Goal: Transaction & Acquisition: Purchase product/service

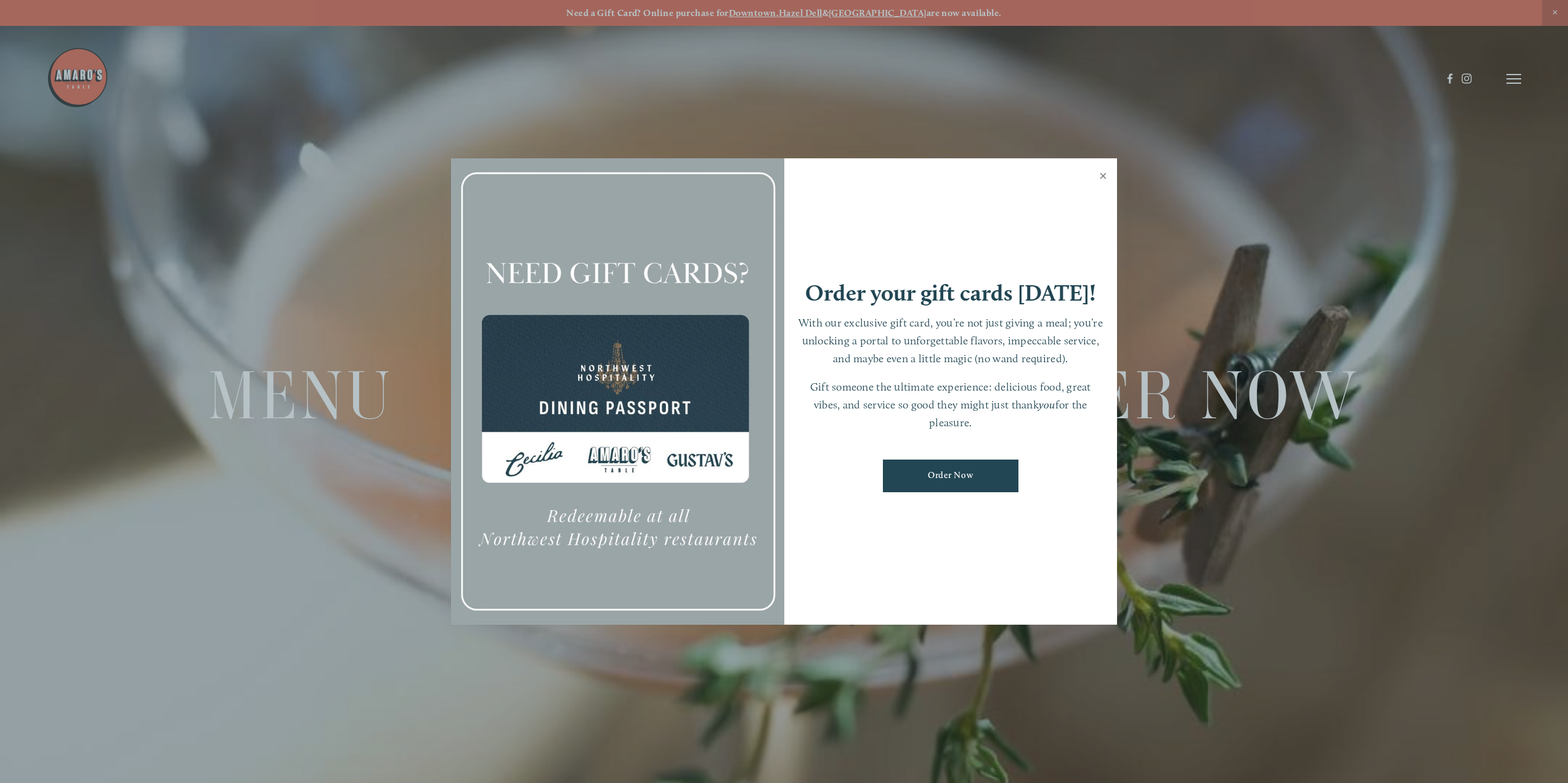
click at [1101, 173] on link "Close" at bounding box center [1103, 178] width 24 height 34
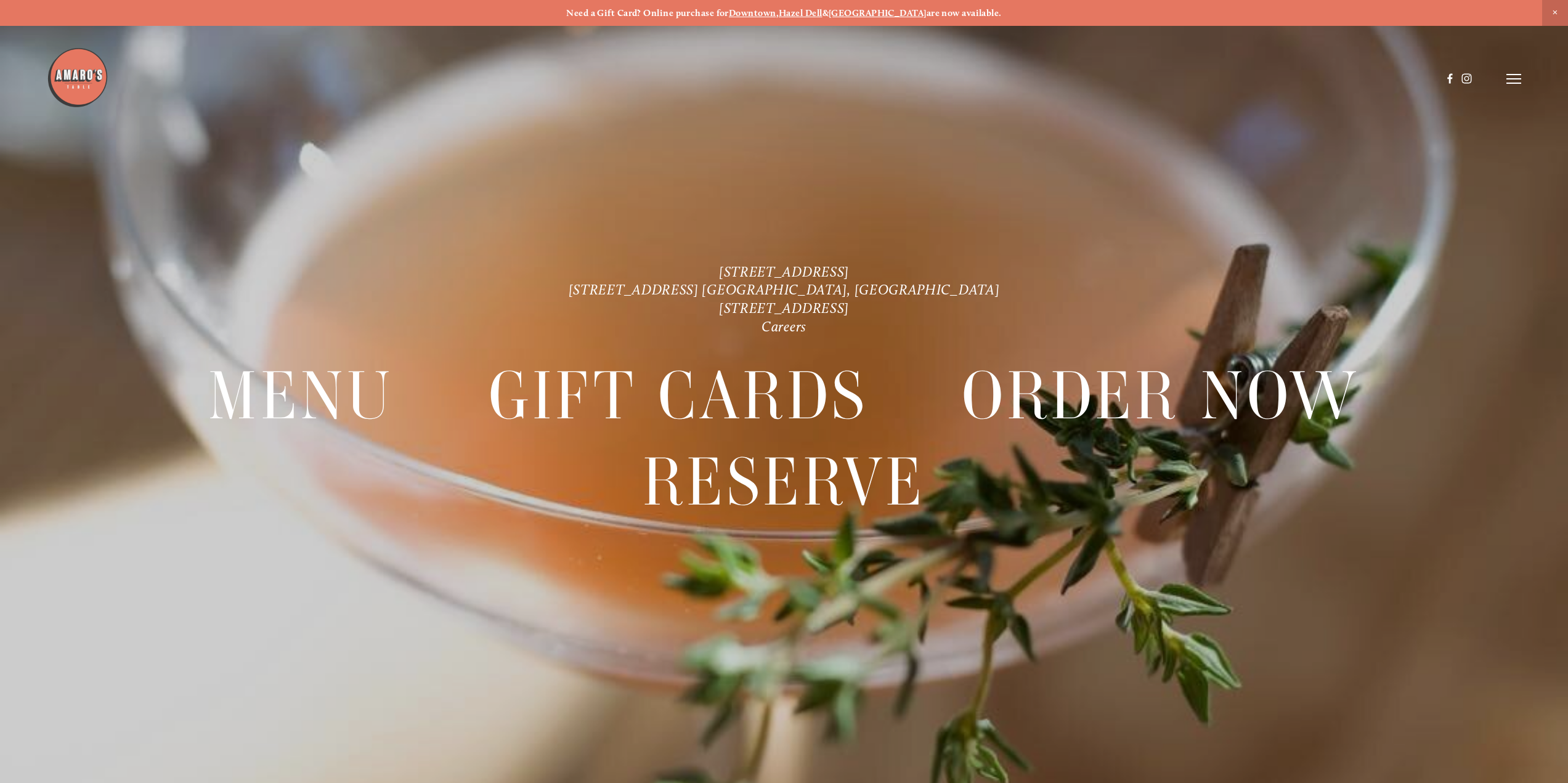
click at [880, 12] on strong "[GEOGRAPHIC_DATA]" at bounding box center [878, 13] width 98 height 11
click at [1516, 74] on line at bounding box center [1514, 74] width 15 height 0
click at [1234, 79] on span "Menu" at bounding box center [1230, 78] width 25 height 11
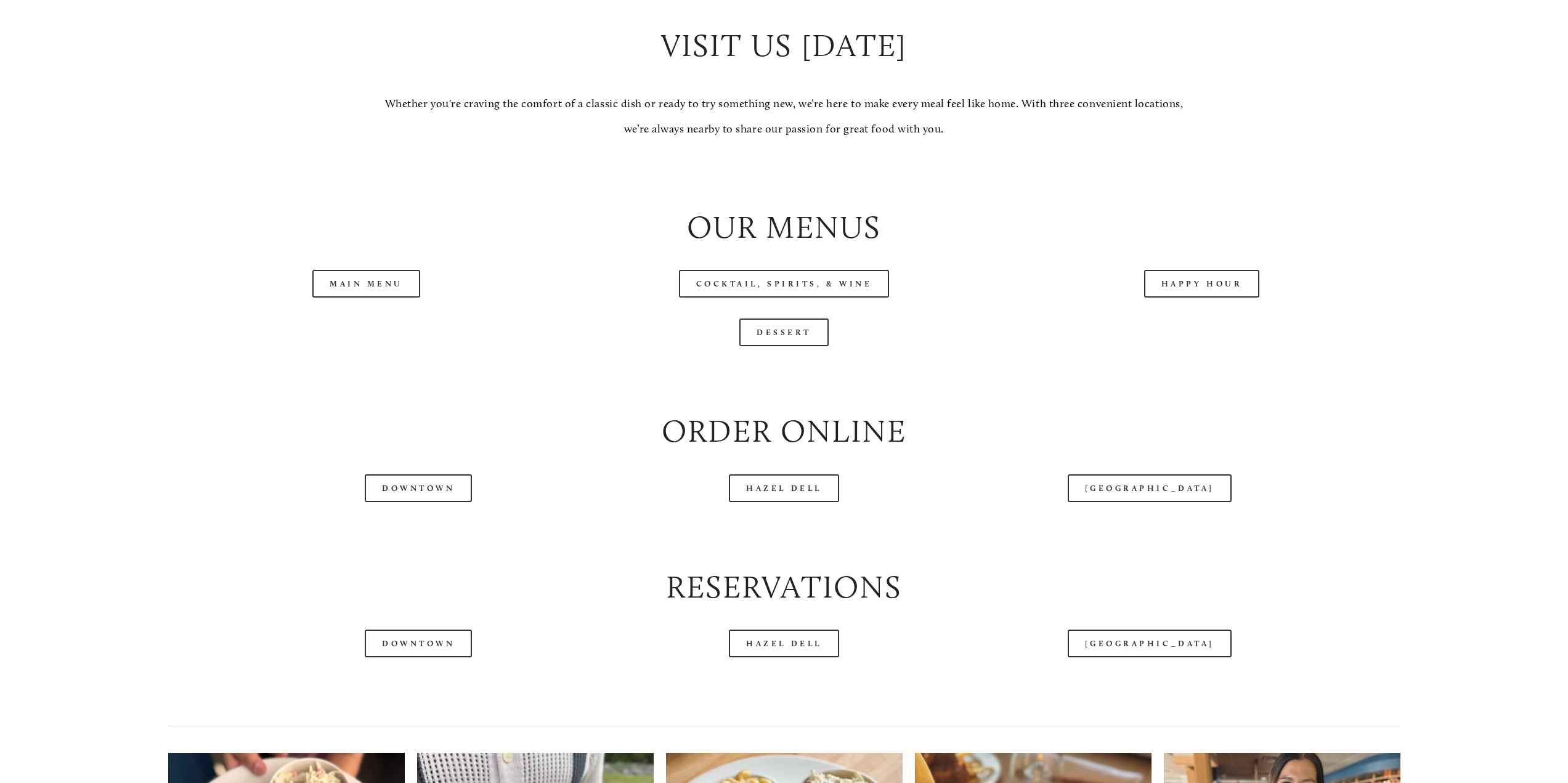
scroll to position [1478, 0]
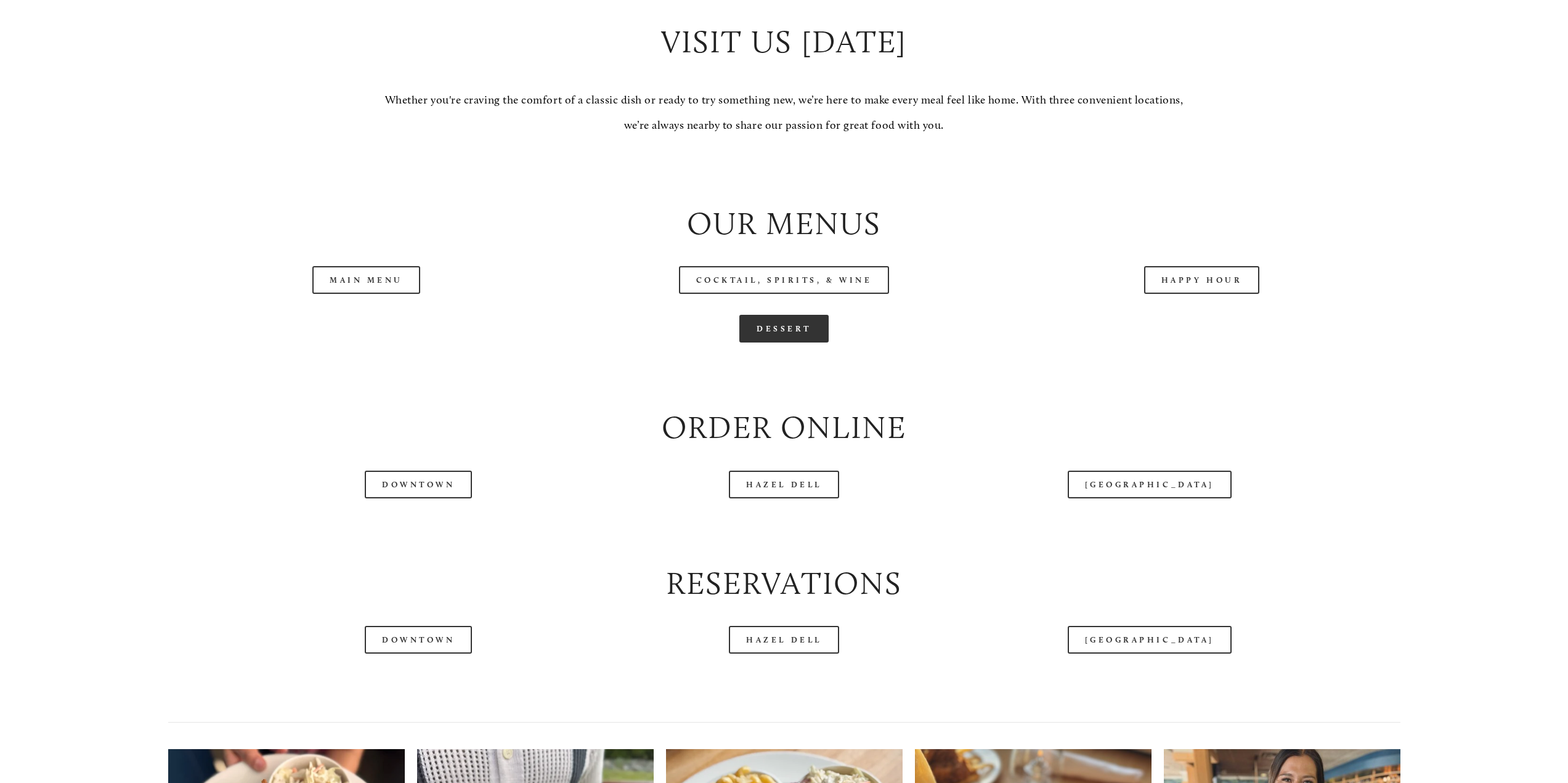
click at [800, 335] on link "Dessert" at bounding box center [784, 328] width 89 height 28
